Goal: Complete application form

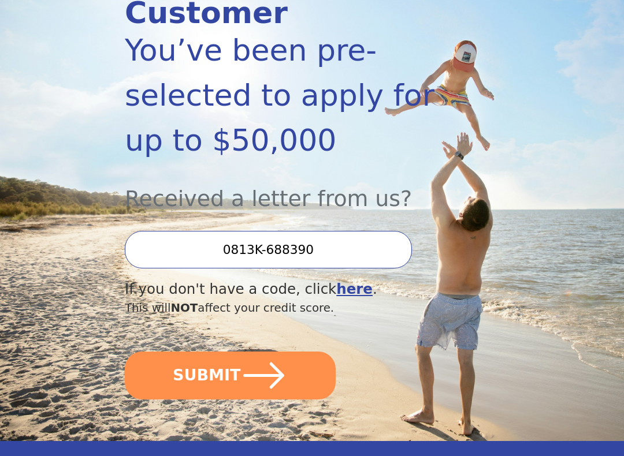
scroll to position [192, 0]
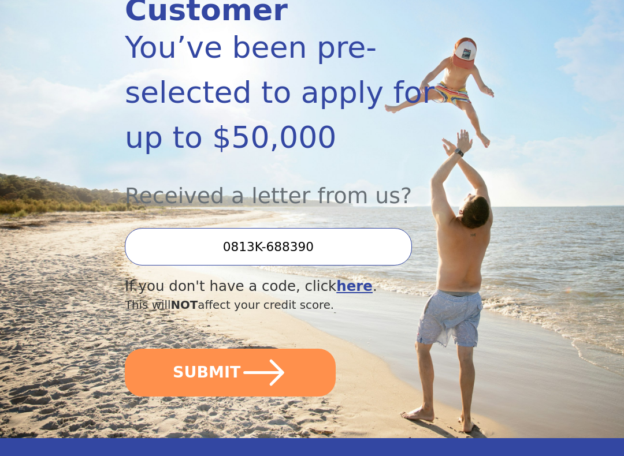
click at [274, 374] on icon "submit" at bounding box center [263, 373] width 47 height 47
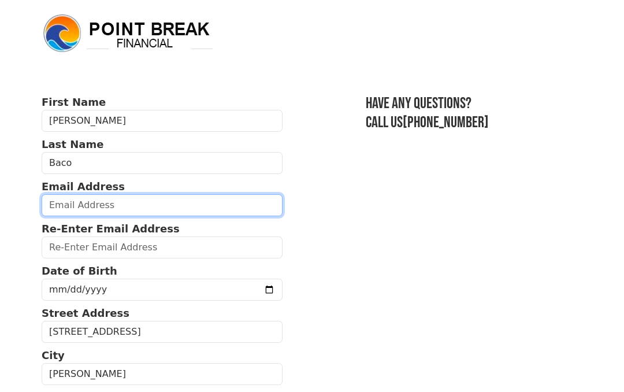
click at [117, 199] on input "email" at bounding box center [162, 205] width 241 height 22
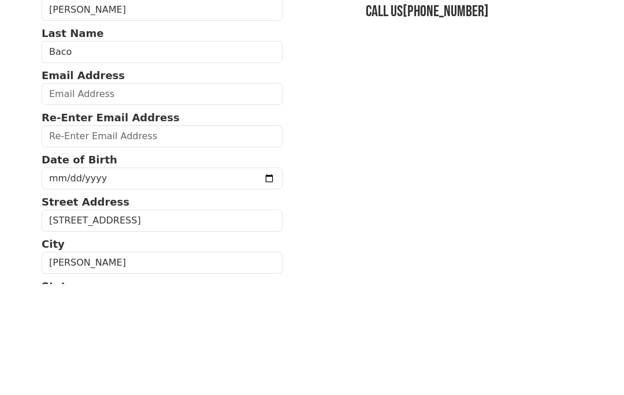
type input "brunildabaco@yahoo.com"
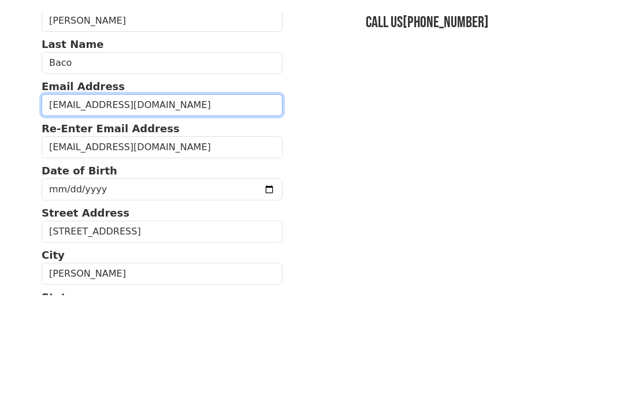
scroll to position [111, 0]
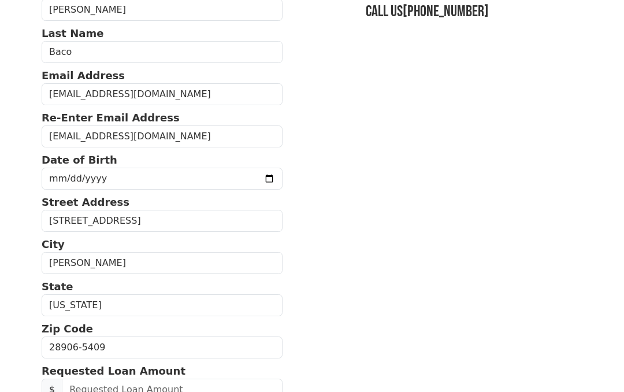
type input "3057204970"
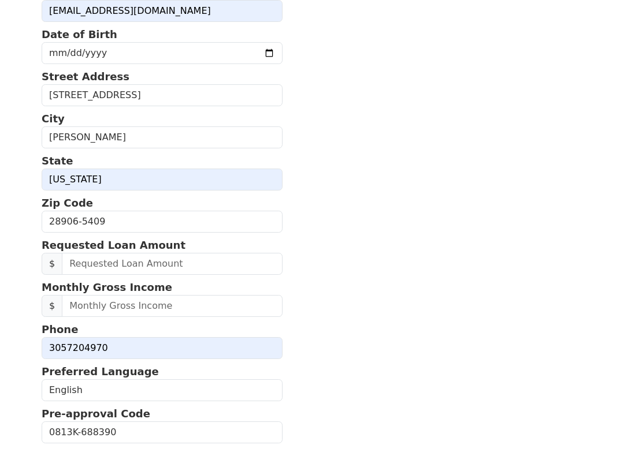
scroll to position [236, 0]
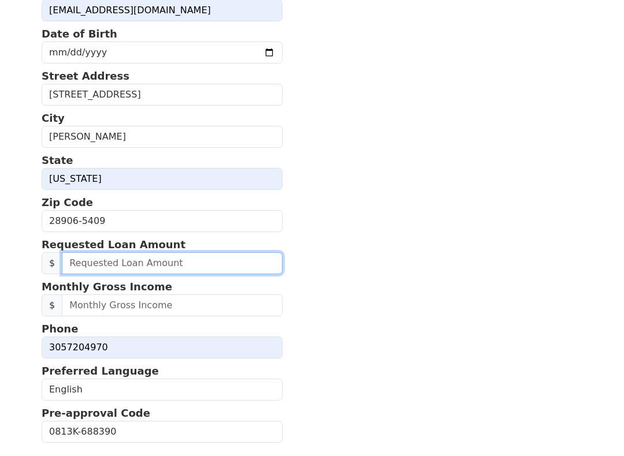
click at [103, 257] on input "text" at bounding box center [172, 263] width 221 height 22
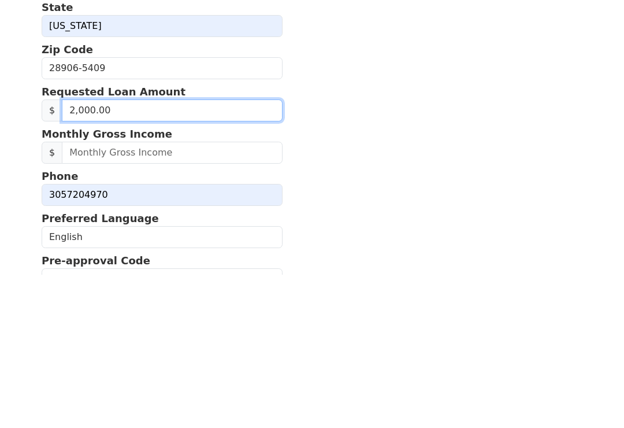
type input "20,000.00"
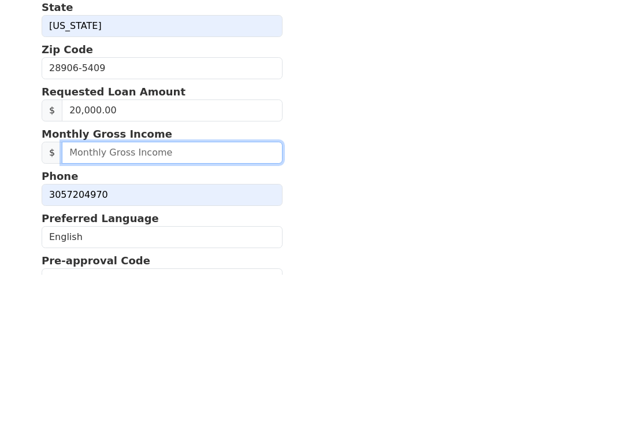
click at [145, 295] on input "text" at bounding box center [172, 306] width 221 height 22
type input "3.00"
click at [110, 295] on input "text" at bounding box center [172, 306] width 221 height 22
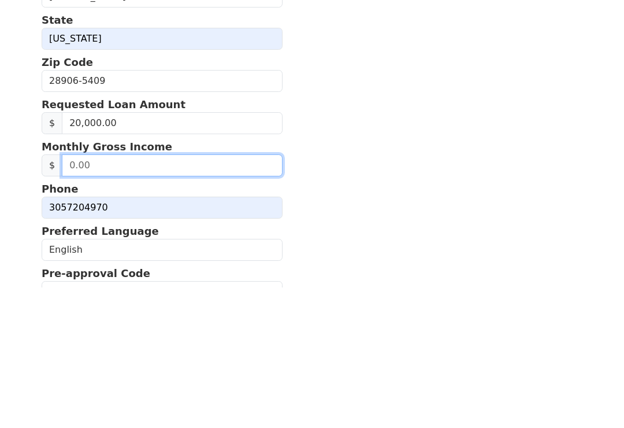
click at [217, 295] on input "text" at bounding box center [172, 306] width 221 height 22
click at [159, 295] on input "text" at bounding box center [172, 306] width 221 height 22
click at [144, 295] on input "text" at bounding box center [172, 306] width 221 height 22
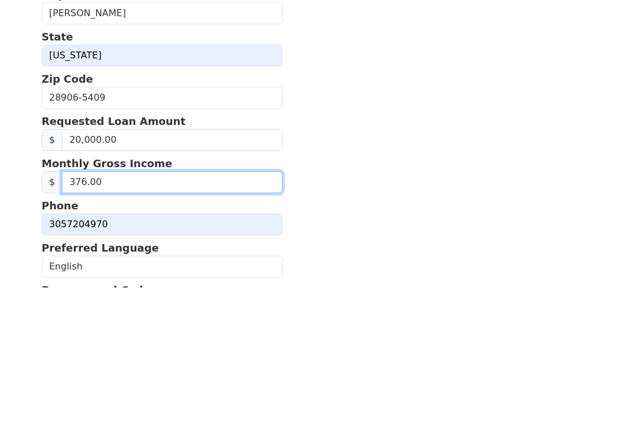
type input "3,765.00"
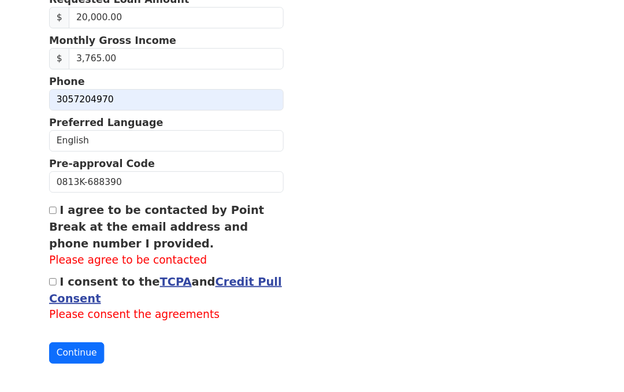
scroll to position [511, 0]
